Goal: Complete application form

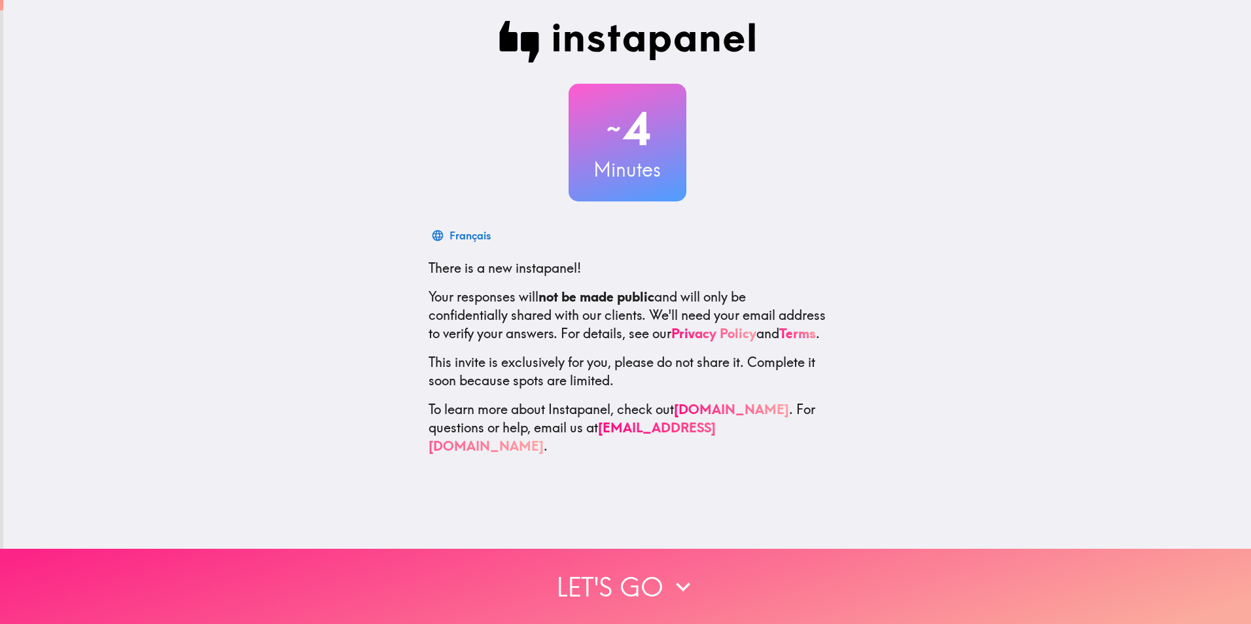
click at [641, 571] on button "Let's go" at bounding box center [625, 586] width 1251 height 75
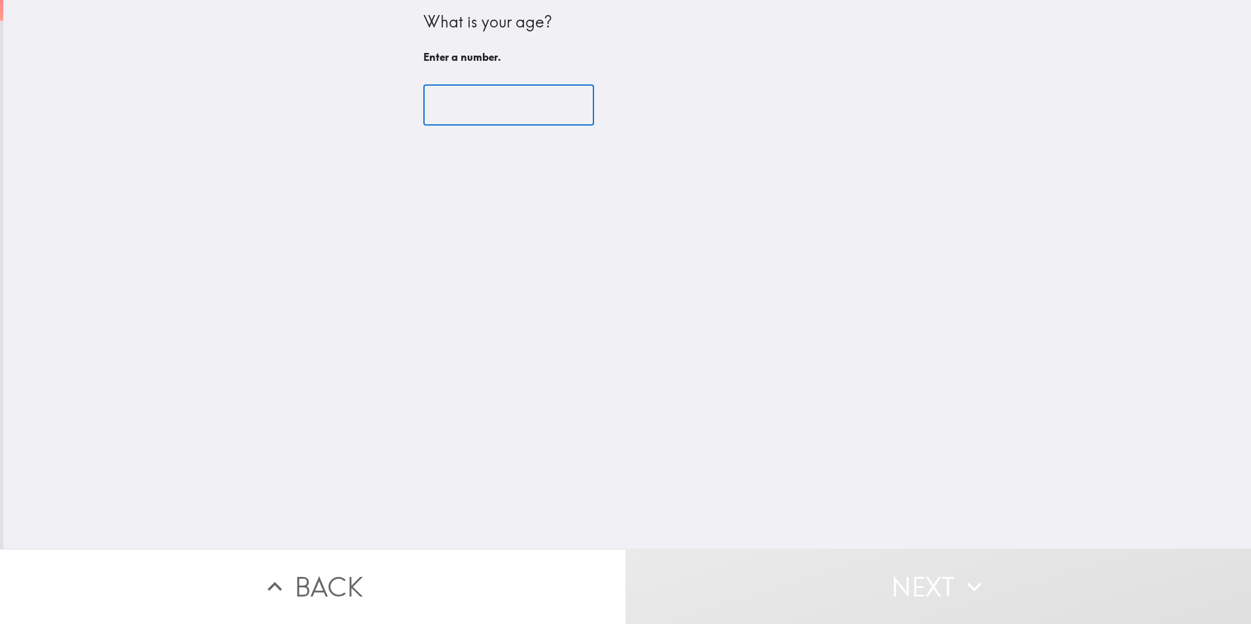
click at [531, 105] on input "number" at bounding box center [508, 105] width 171 height 41
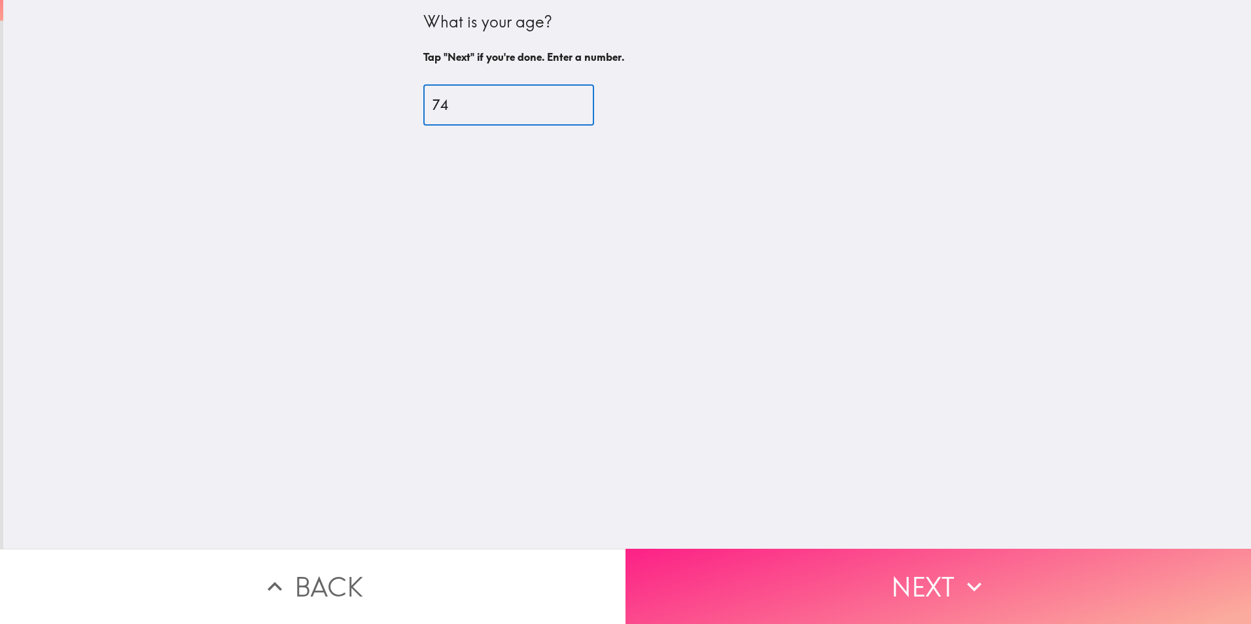
type input "74"
click at [825, 567] on button "Next" at bounding box center [937, 586] width 625 height 75
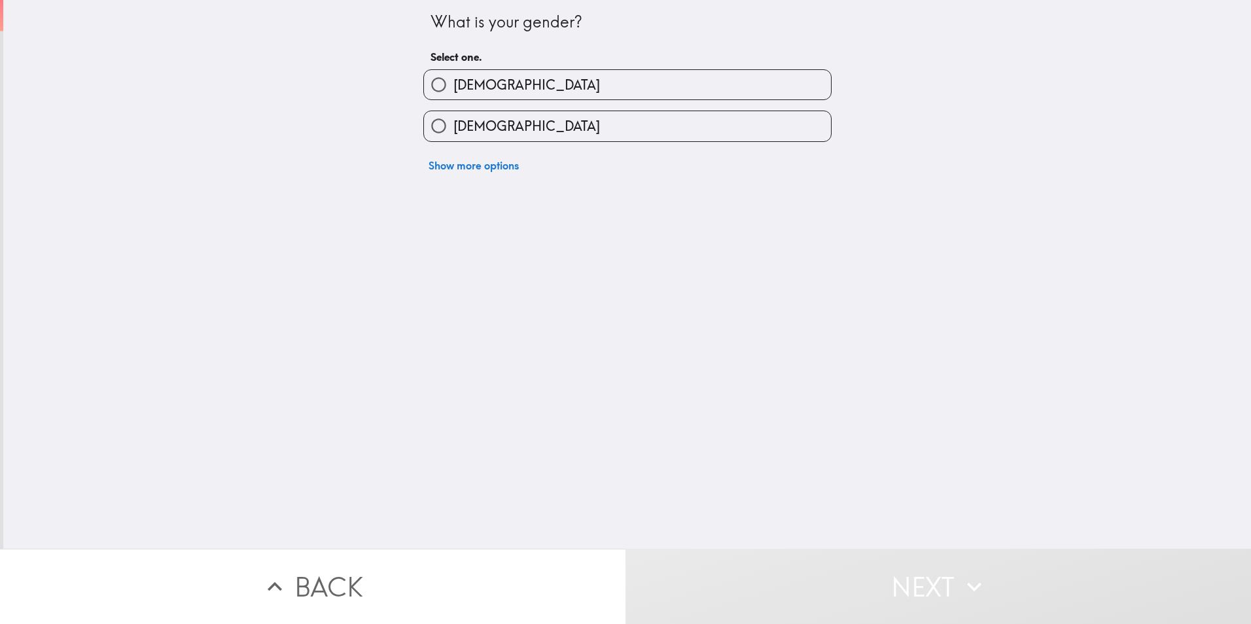
click at [516, 128] on label "[DEMOGRAPHIC_DATA]" at bounding box center [627, 125] width 407 height 29
click at [453, 128] on input "[DEMOGRAPHIC_DATA]" at bounding box center [438, 125] width 29 height 29
radio input "true"
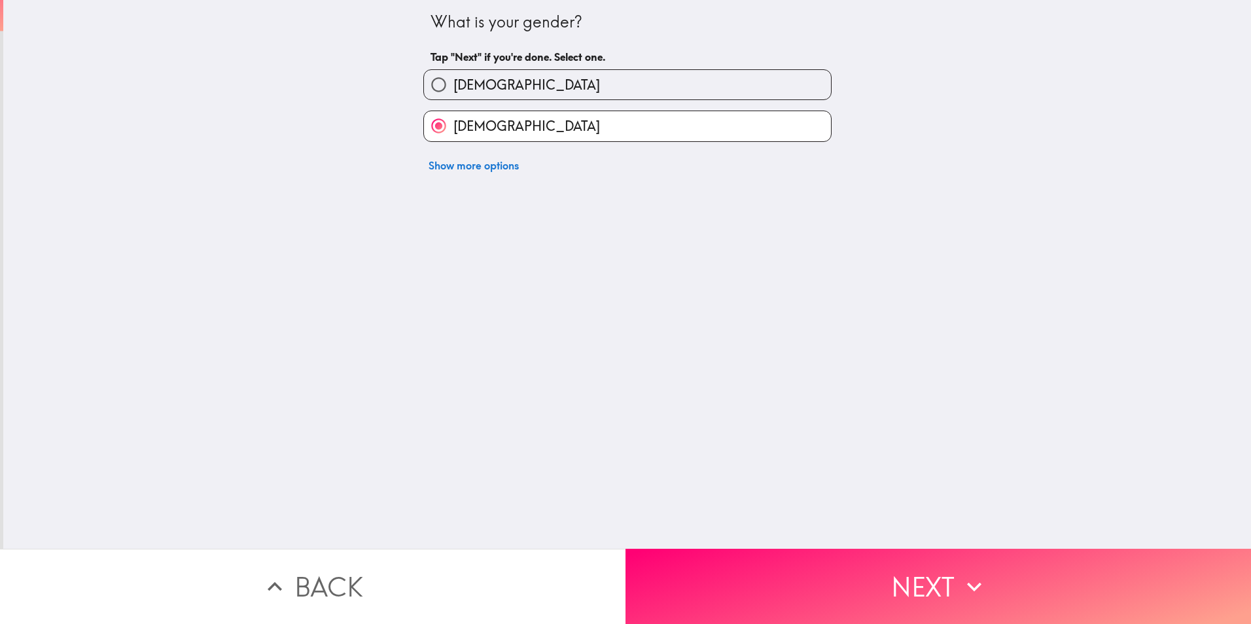
click at [448, 167] on button "Show more options" at bounding box center [473, 165] width 101 height 26
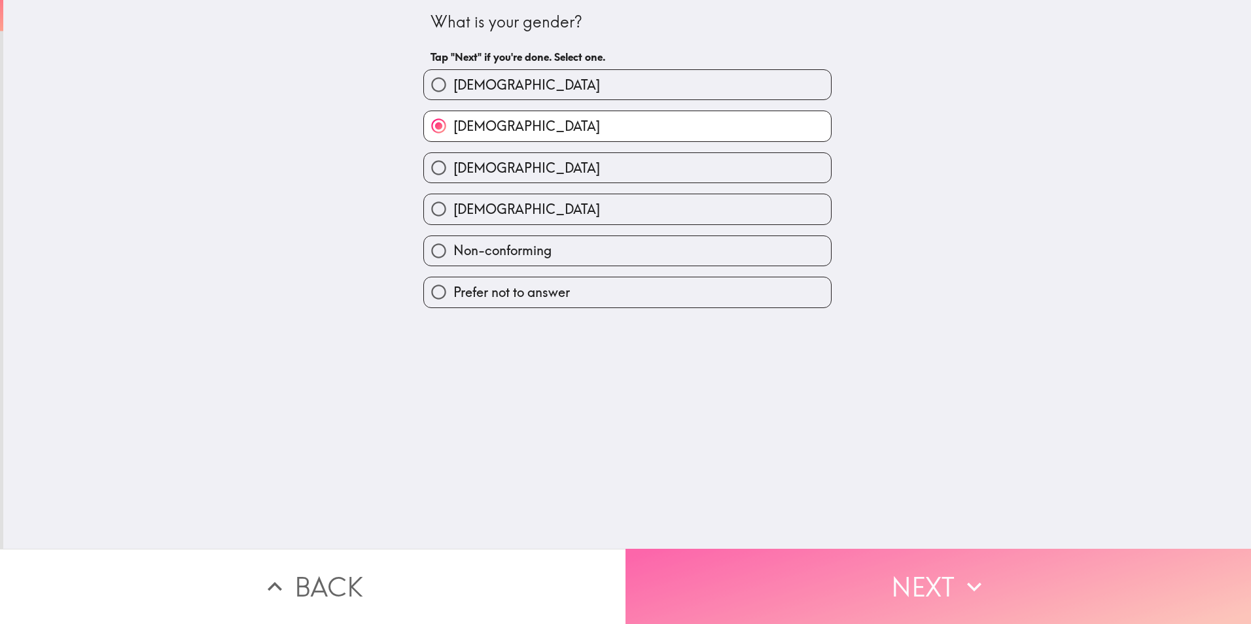
click at [892, 577] on button "Next" at bounding box center [937, 586] width 625 height 75
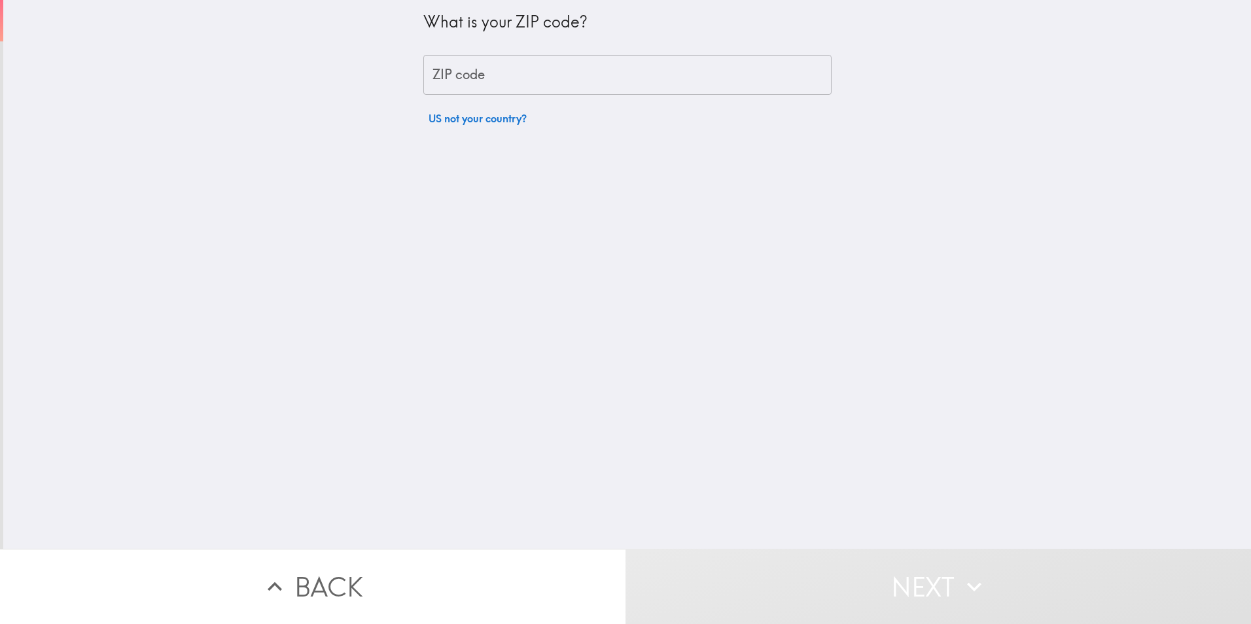
click at [478, 72] on input "ZIP code" at bounding box center [627, 75] width 408 height 41
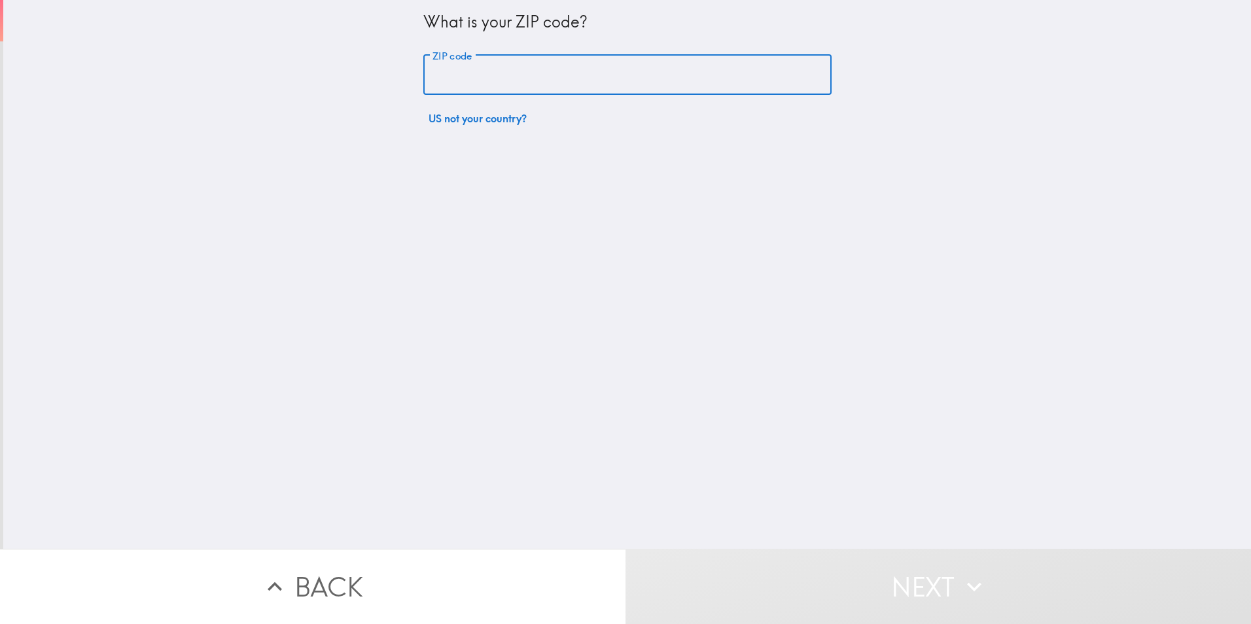
type input "77057"
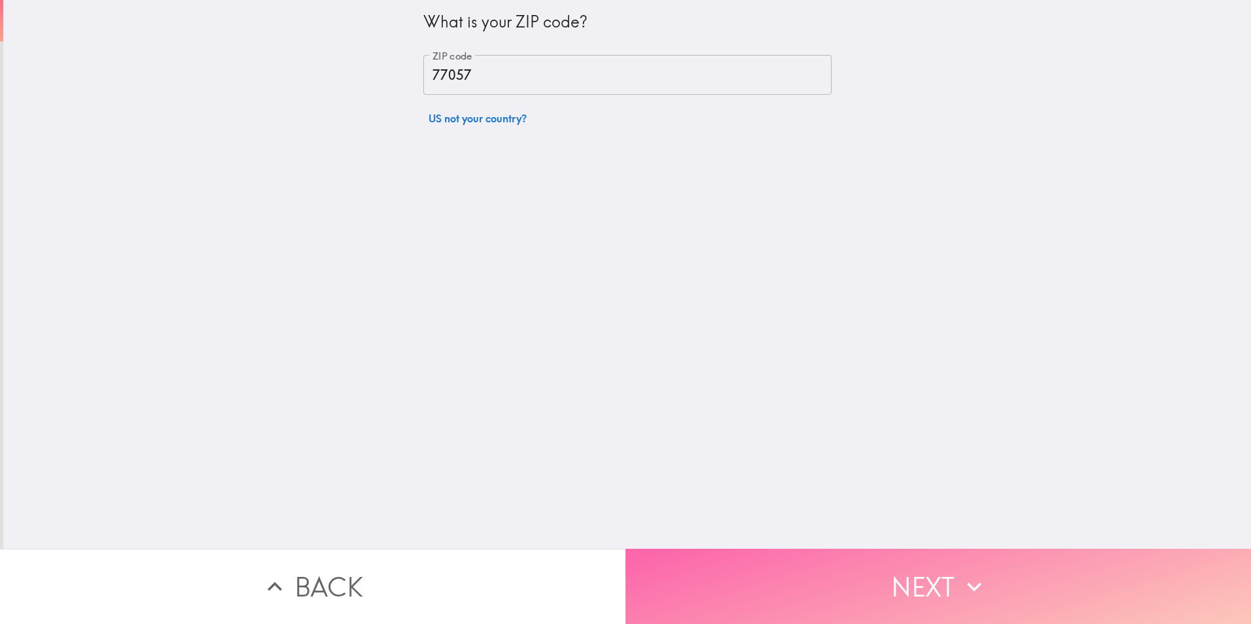
click at [961, 576] on icon "button" at bounding box center [974, 586] width 29 height 29
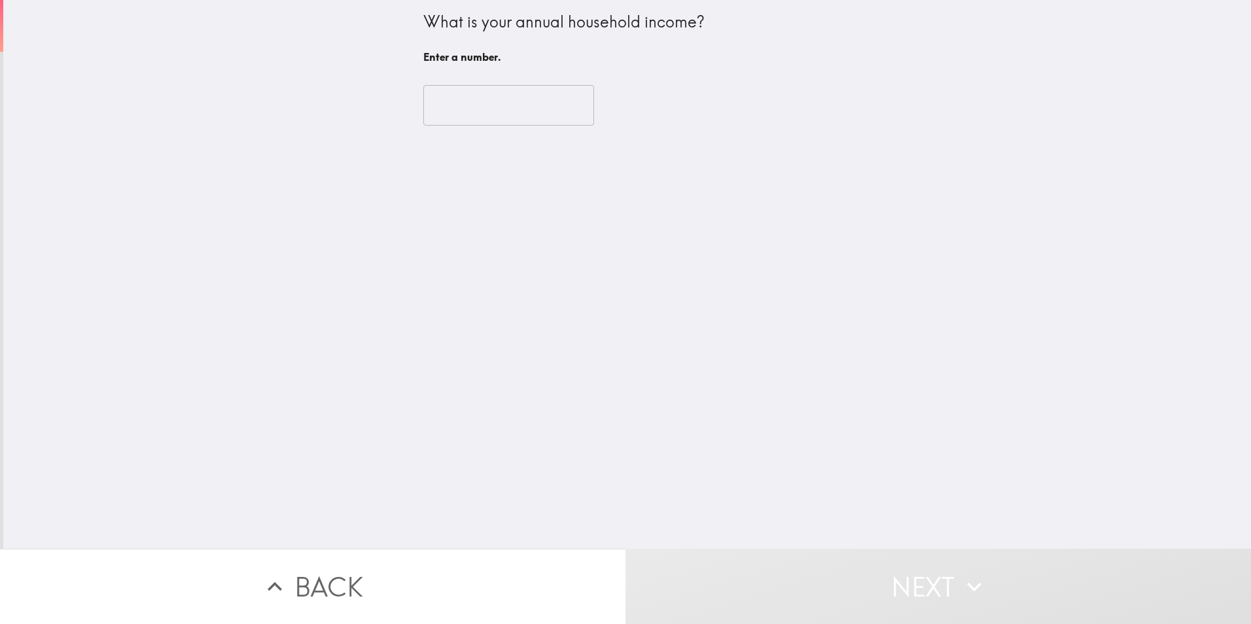
click at [465, 111] on input "number" at bounding box center [508, 105] width 171 height 41
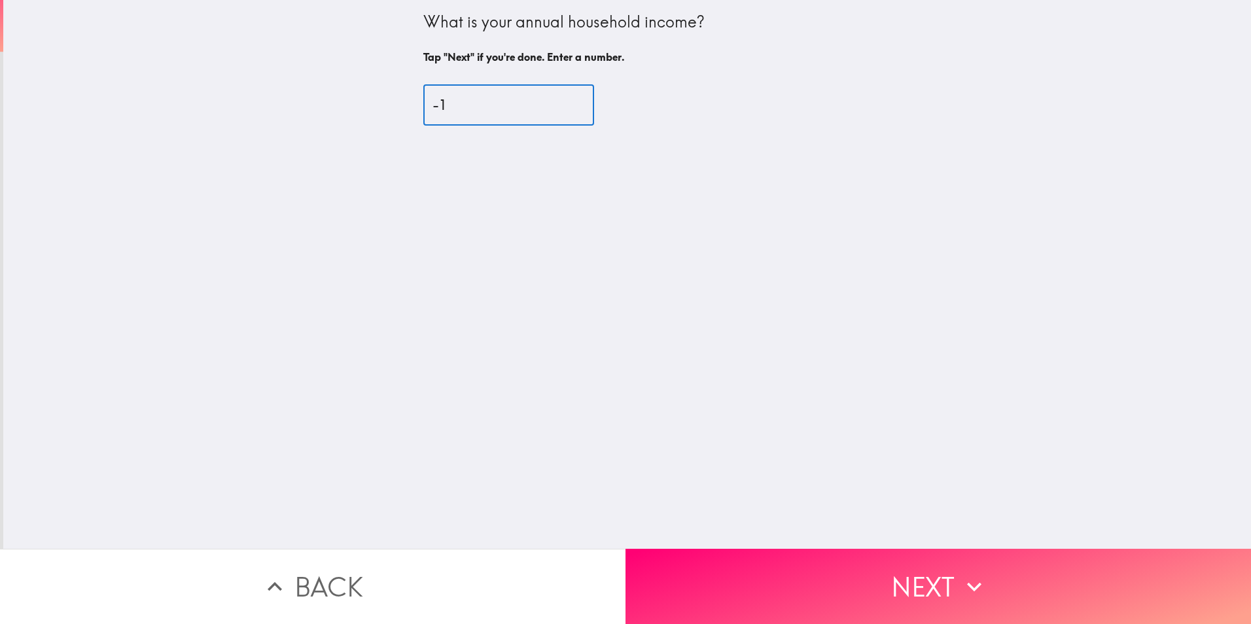
click at [559, 107] on input "-1" at bounding box center [508, 105] width 171 height 41
click at [559, 96] on input "-1" at bounding box center [508, 105] width 171 height 41
click at [557, 101] on input "0" at bounding box center [508, 105] width 171 height 41
type input "1"
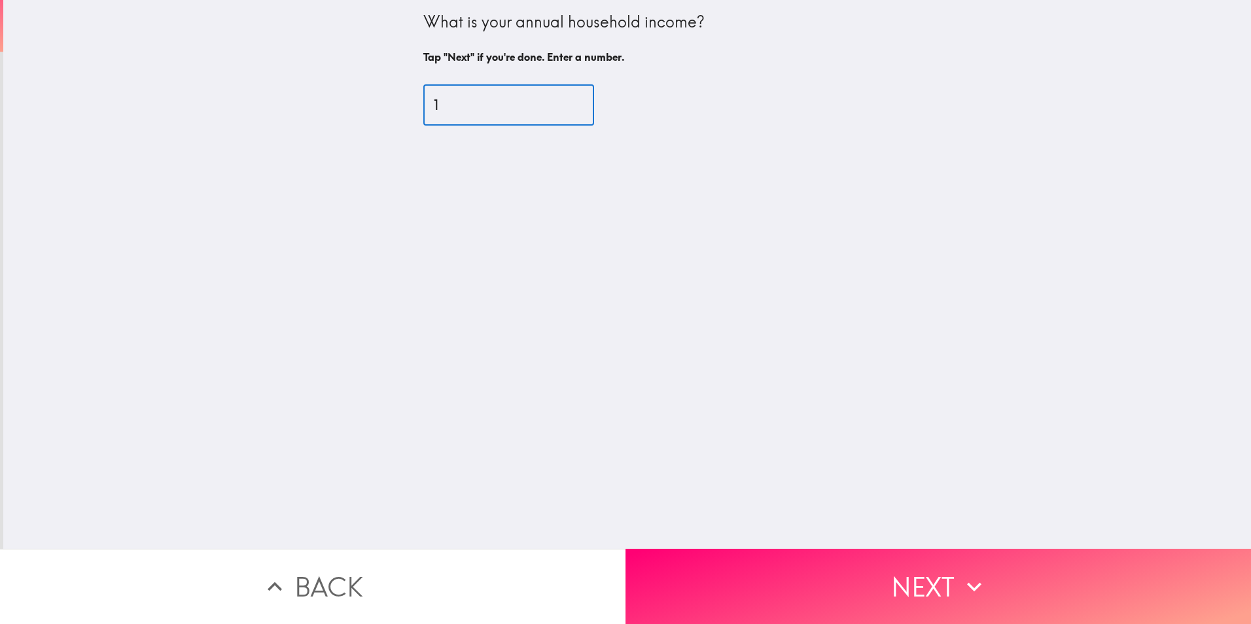
click at [557, 101] on input "1" at bounding box center [508, 105] width 171 height 41
click at [487, 107] on input "1" at bounding box center [508, 105] width 171 height 41
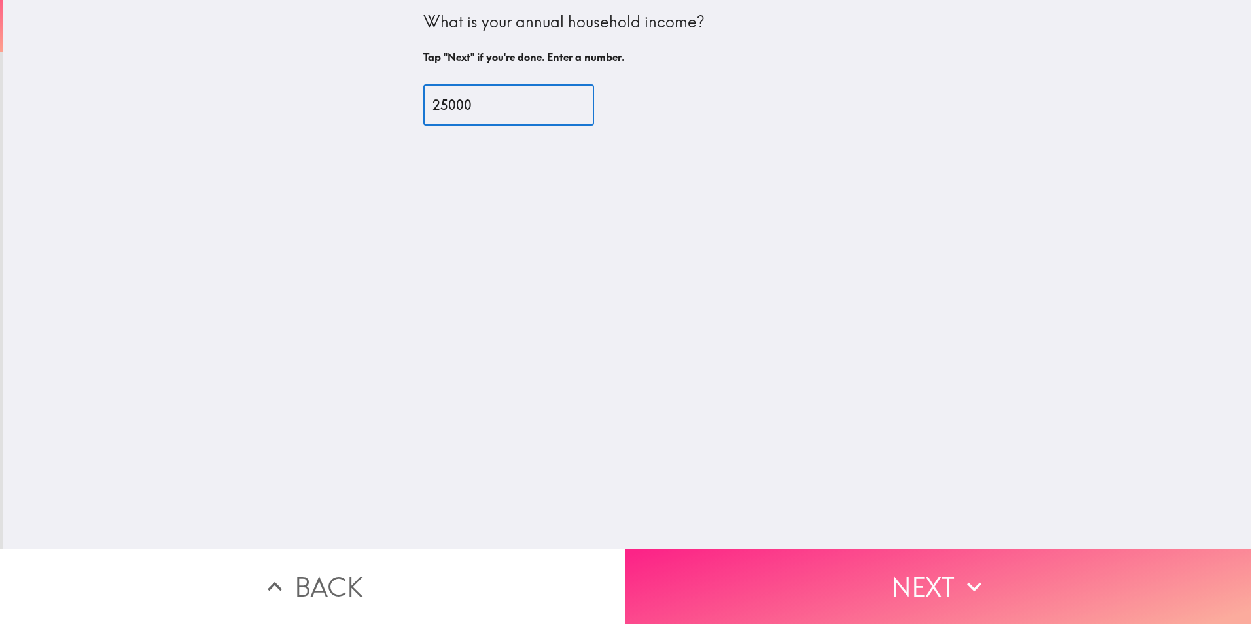
type input "25000"
click at [913, 564] on button "Next" at bounding box center [937, 586] width 625 height 75
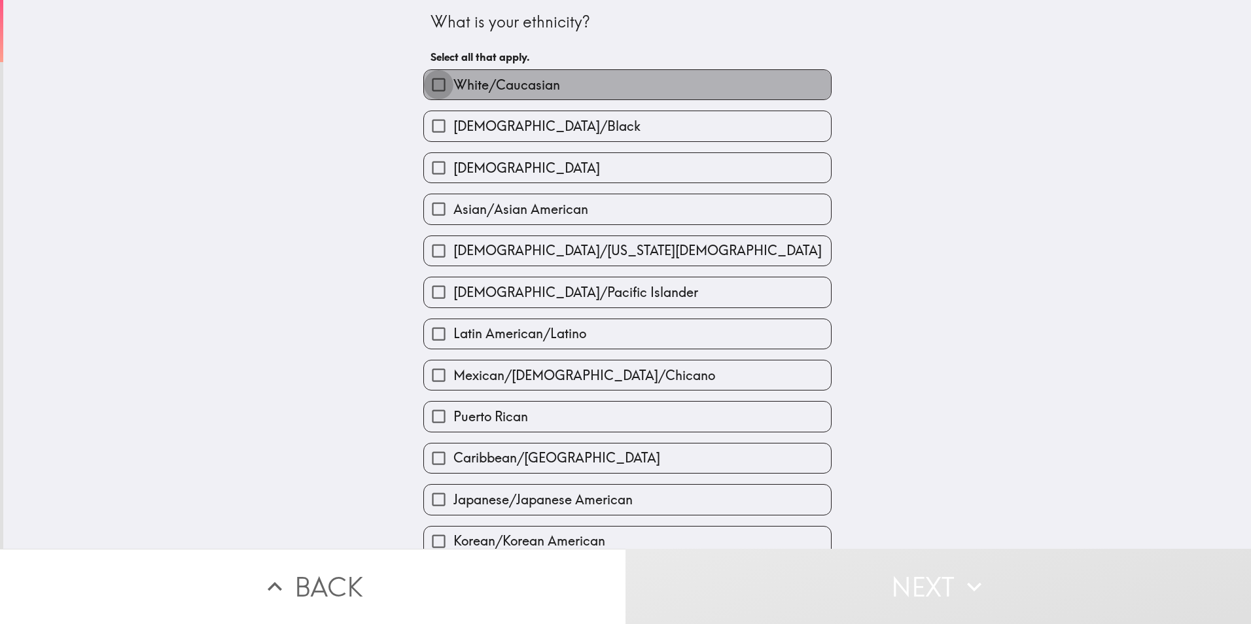
click at [425, 88] on input "White/Caucasian" at bounding box center [438, 84] width 29 height 29
checkbox input "true"
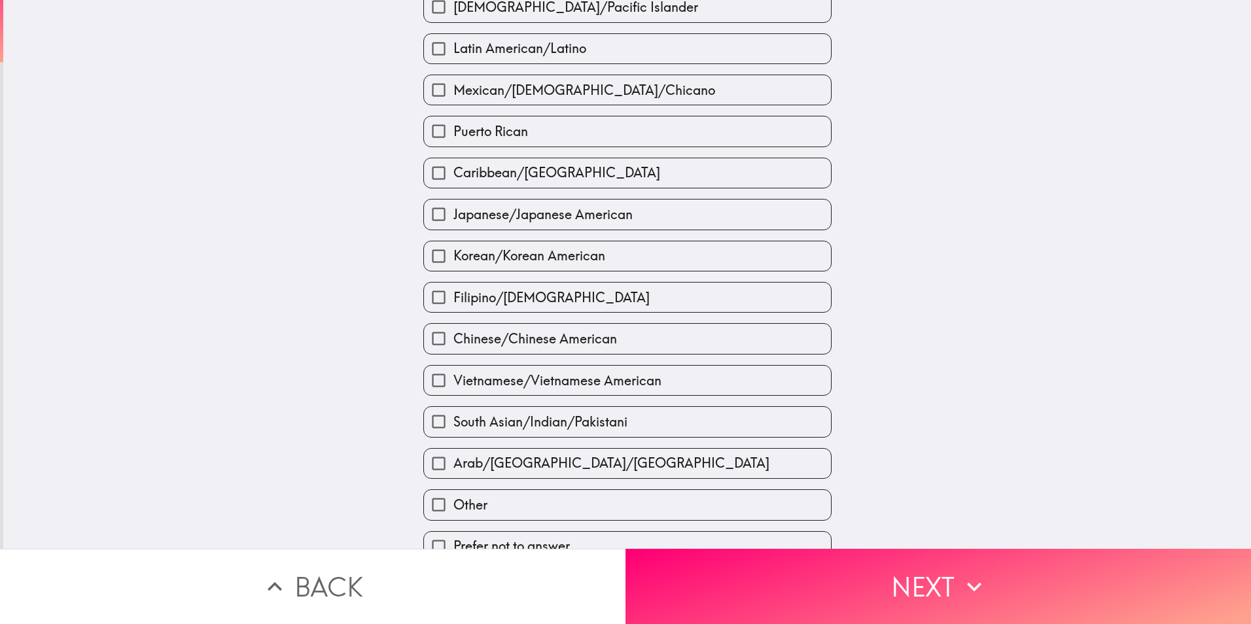
scroll to position [308, 0]
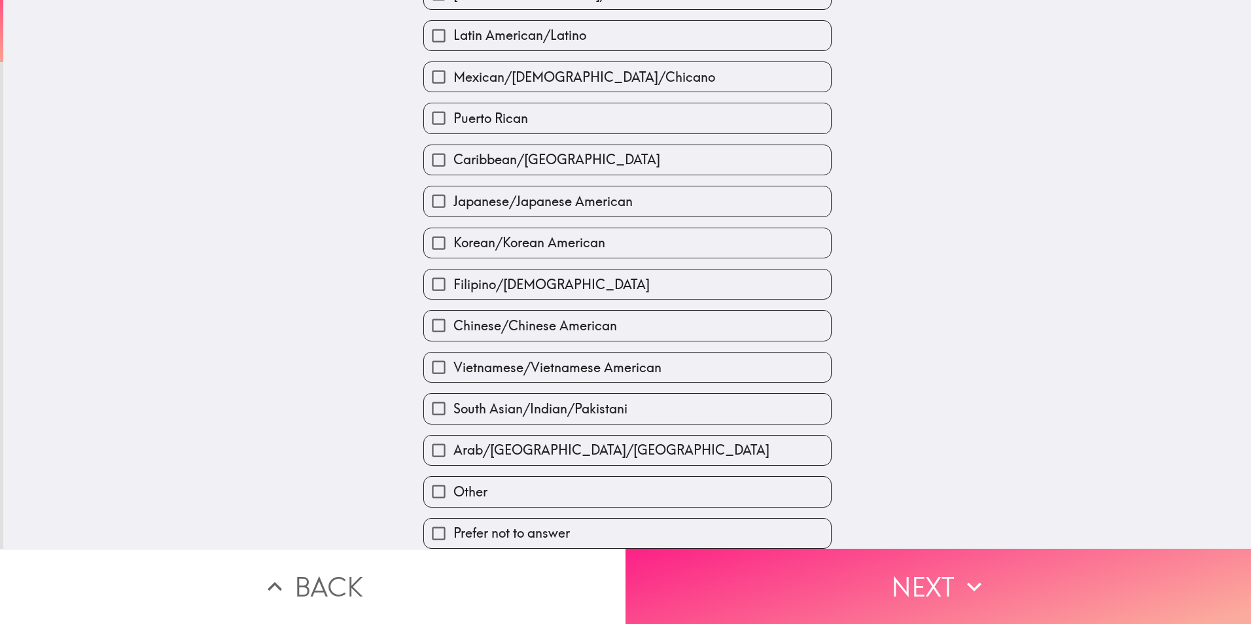
click at [911, 583] on button "Next" at bounding box center [937, 586] width 625 height 75
